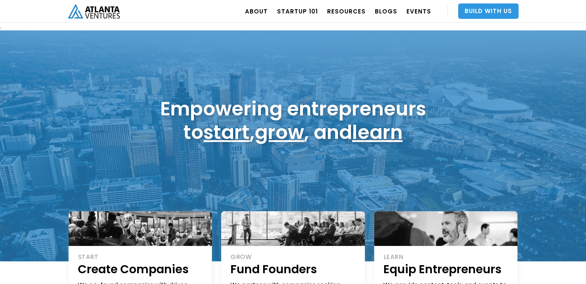
click at [483, 12] on link "Build With Us" at bounding box center [488, 10] width 61 height 15
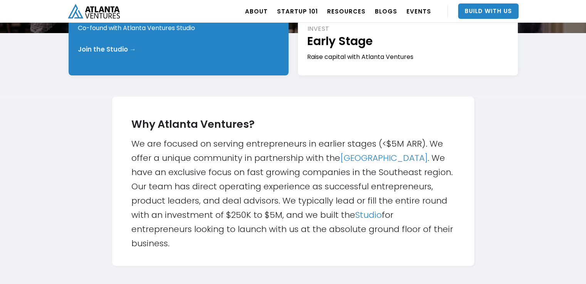
scroll to position [270, 0]
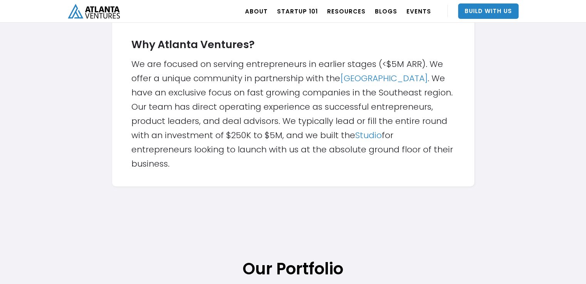
drag, startPoint x: 233, startPoint y: 156, endPoint x: 233, endPoint y: 130, distance: 26.2
click at [233, 130] on div "Why Atlanta Ventures? We are focused on serving entrepreneurs in earlier stages…" at bounding box center [293, 101] width 324 height 139
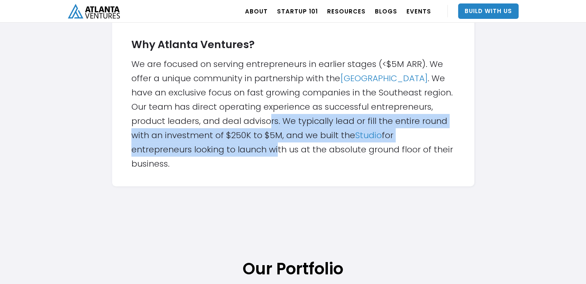
drag, startPoint x: 268, startPoint y: 118, endPoint x: 275, endPoint y: 148, distance: 31.5
click at [275, 148] on div "Why Atlanta Ventures? We are focused on serving entrepreneurs in earlier stages…" at bounding box center [293, 101] width 324 height 139
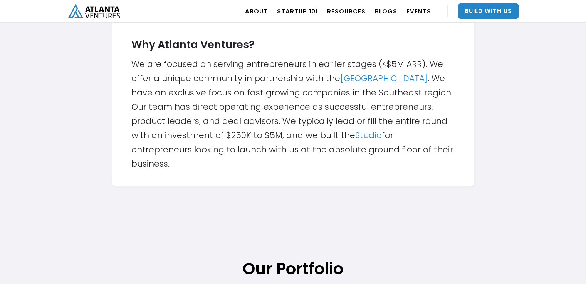
click at [279, 146] on div "Why Atlanta Ventures? We are focused on serving entrepreneurs in earlier stages…" at bounding box center [293, 101] width 324 height 139
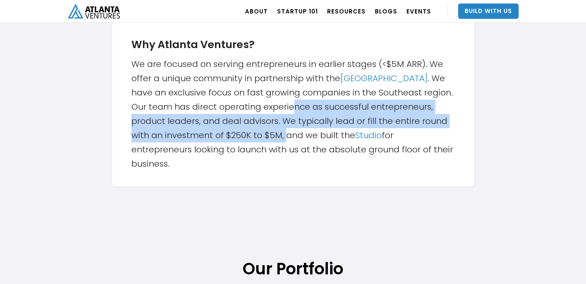
drag, startPoint x: 286, startPoint y: 131, endPoint x: 295, endPoint y: 102, distance: 29.9
click at [295, 103] on div "Why Atlanta Ventures? We are focused on serving entrepreneurs in earlier stages…" at bounding box center [293, 101] width 324 height 139
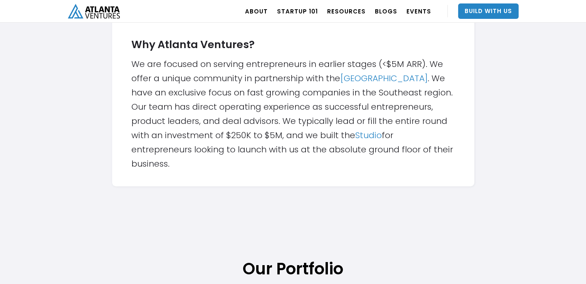
click at [330, 140] on div "Why Atlanta Ventures? We are focused on serving entrepreneurs in earlier stages…" at bounding box center [293, 101] width 324 height 139
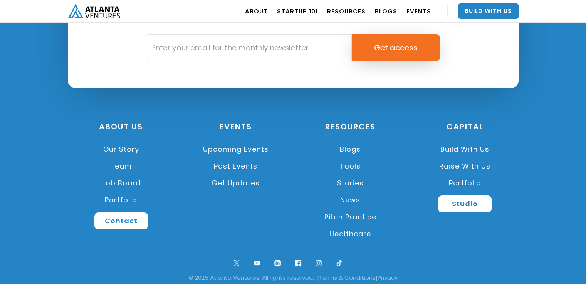
scroll to position [2930, 0]
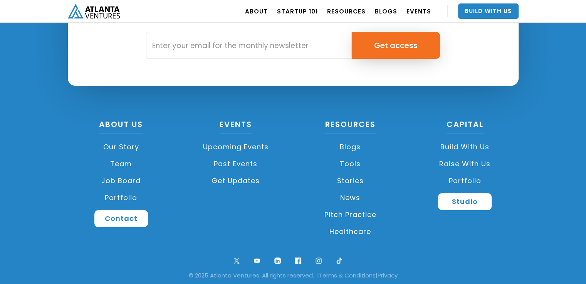
click at [467, 179] on link "Portfolio" at bounding box center [465, 181] width 107 height 17
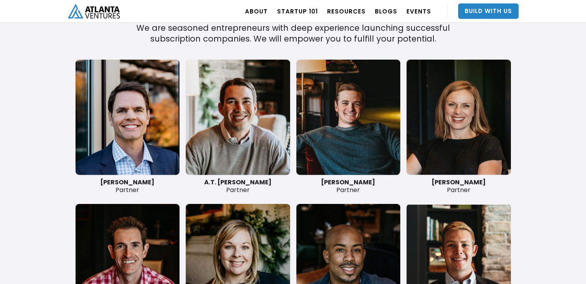
scroll to position [1854, 0]
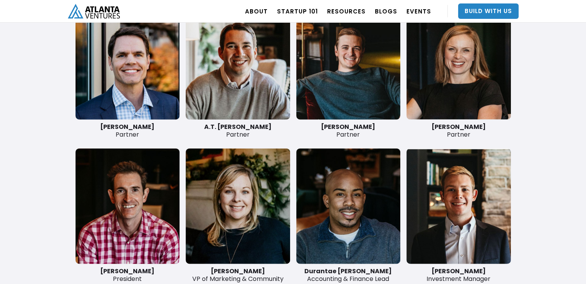
click at [114, 96] on link at bounding box center [128, 62] width 104 height 116
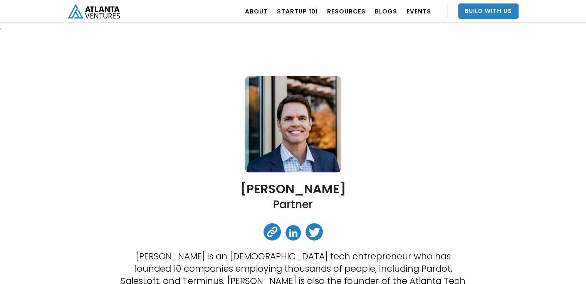
scroll to position [116, 0]
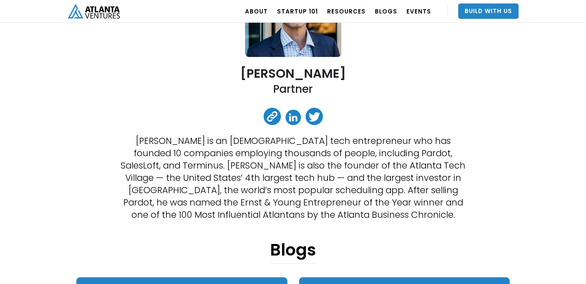
click at [289, 116] on link at bounding box center [293, 117] width 15 height 15
click at [317, 120] on link at bounding box center [314, 116] width 17 height 17
